Goal: Find specific page/section: Find specific page/section

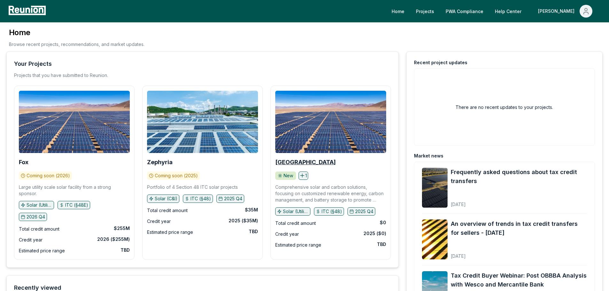
click at [296, 161] on b "[GEOGRAPHIC_DATA]" at bounding box center [305, 162] width 60 height 7
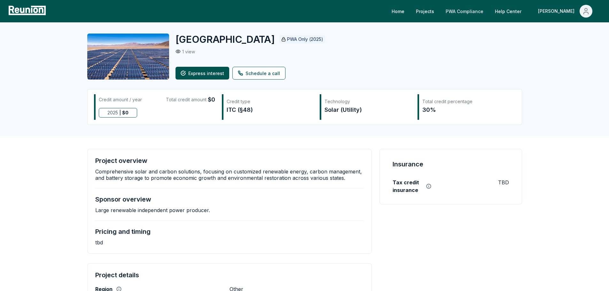
click at [480, 13] on link "PWA Compliance" at bounding box center [465, 11] width 48 height 13
